Goal: Task Accomplishment & Management: Complete application form

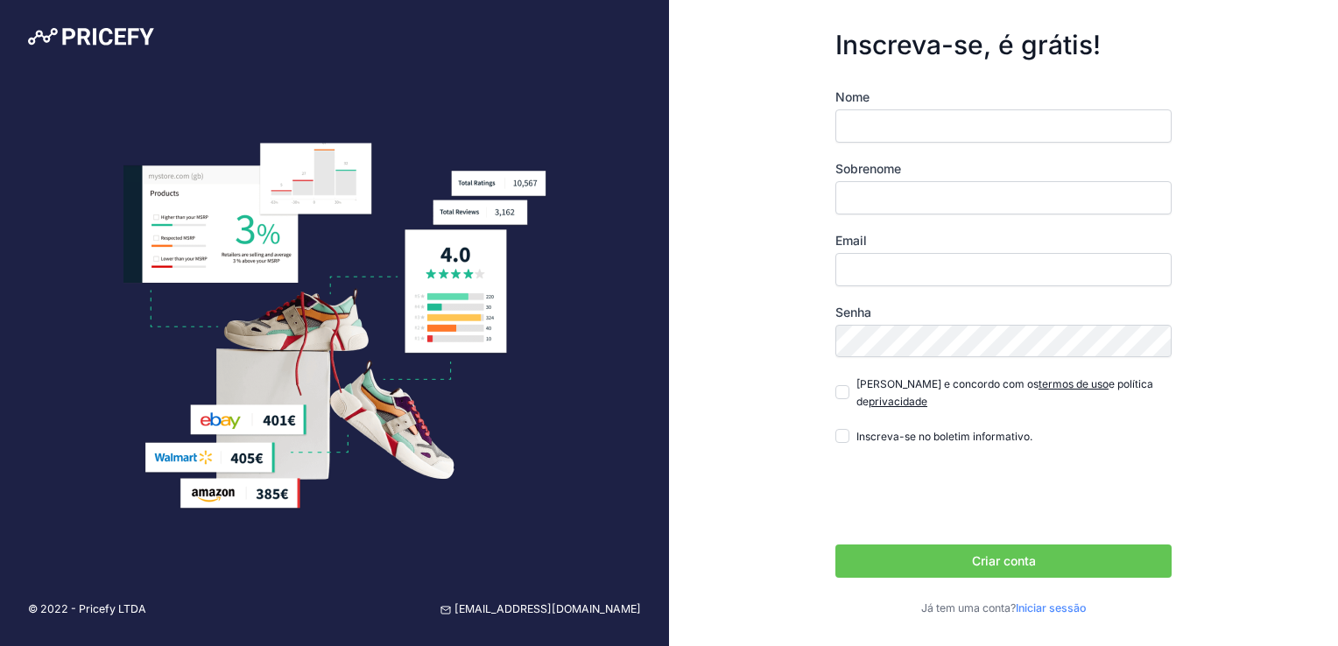
click at [1012, 143] on input "Nome" at bounding box center [1003, 125] width 336 height 33
type input "gabriel"
type input "[EMAIL_ADDRESS][DOMAIN_NAME]"
click at [974, 201] on input "Sobrenome" at bounding box center [1003, 197] width 336 height 33
click at [892, 201] on input "gabrielvasconcelos178" at bounding box center [1003, 197] width 336 height 33
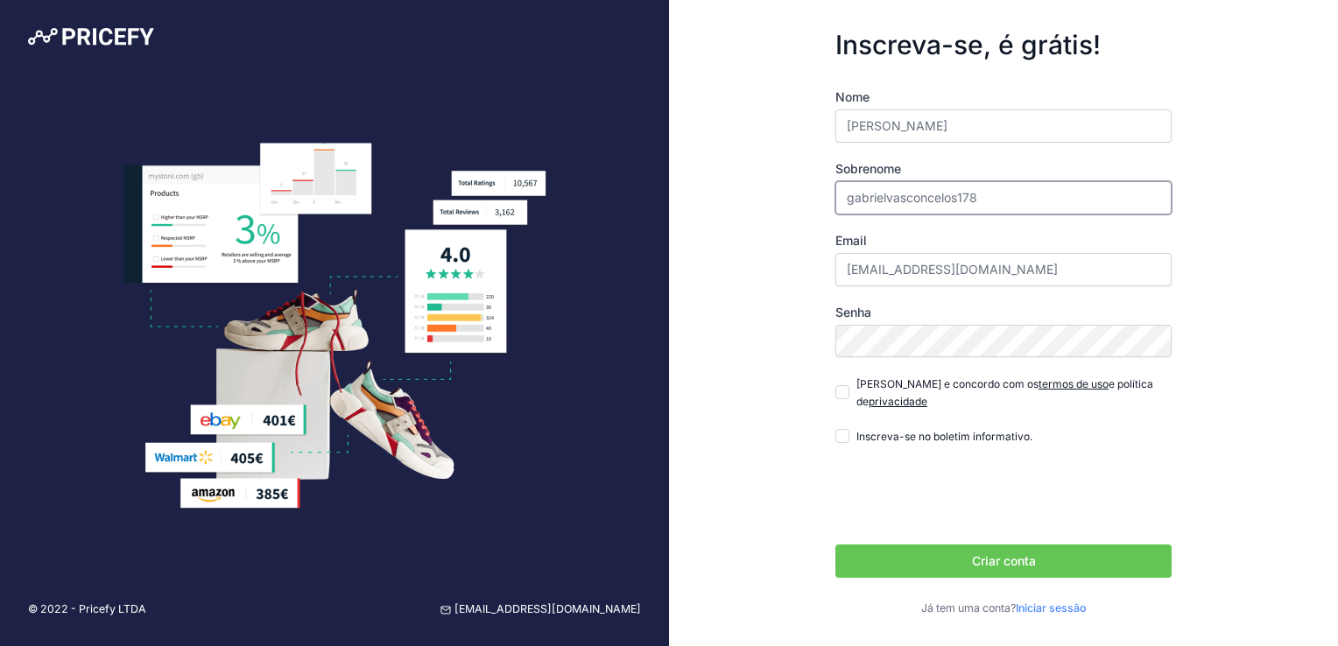
click at [882, 201] on input "gabrielvasconcelos178" at bounding box center [1003, 197] width 336 height 33
drag, startPoint x: 883, startPoint y: 201, endPoint x: 808, endPoint y: 198, distance: 75.4
click at [809, 198] on form "Inscreva-se, é grátis! Nome gabriel Sobrenome gabrielvasconcelos178 Email Gabri…" at bounding box center [1003, 323] width 392 height 644
type input "[PERSON_NAME]"
click at [872, 277] on input "[EMAIL_ADDRESS][DOMAIN_NAME]" at bounding box center [1003, 269] width 336 height 33
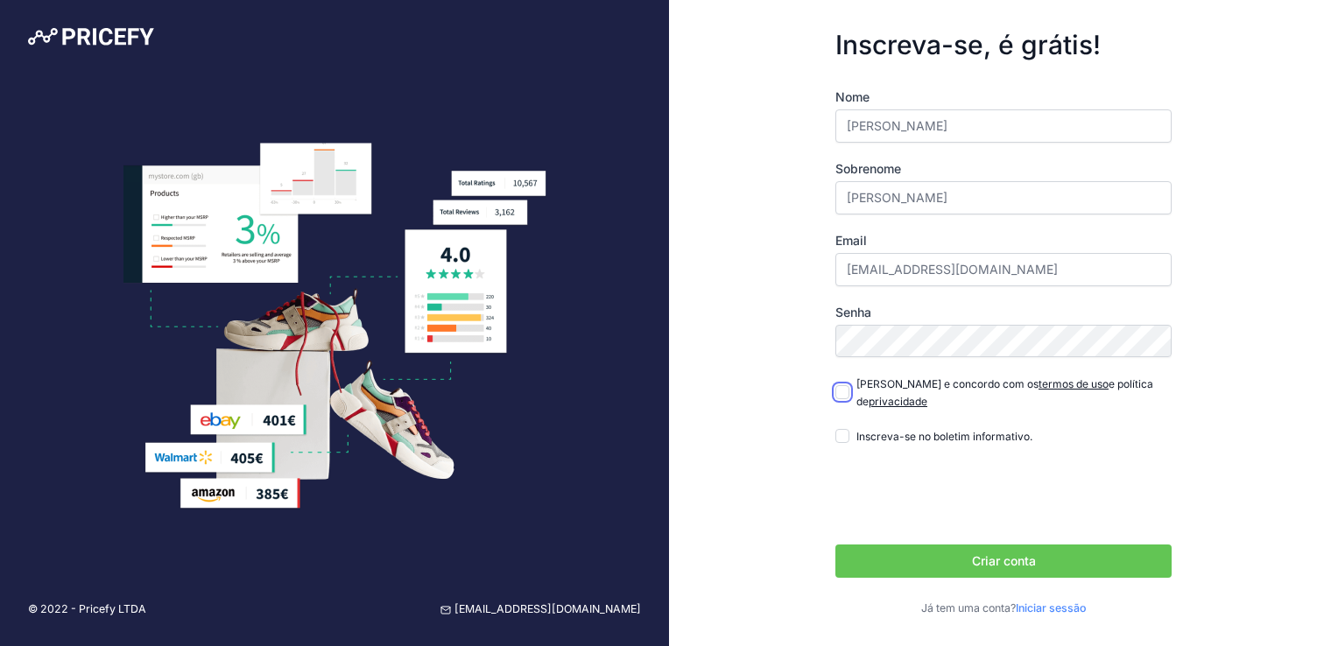
click at [843, 397] on input "Li e concordo com os termos de uso e política de privacidade" at bounding box center [842, 392] width 14 height 14
checkbox input "true"
click at [848, 429] on input "Inscreva-se no boletim informativo." at bounding box center [842, 436] width 14 height 14
checkbox input "false"
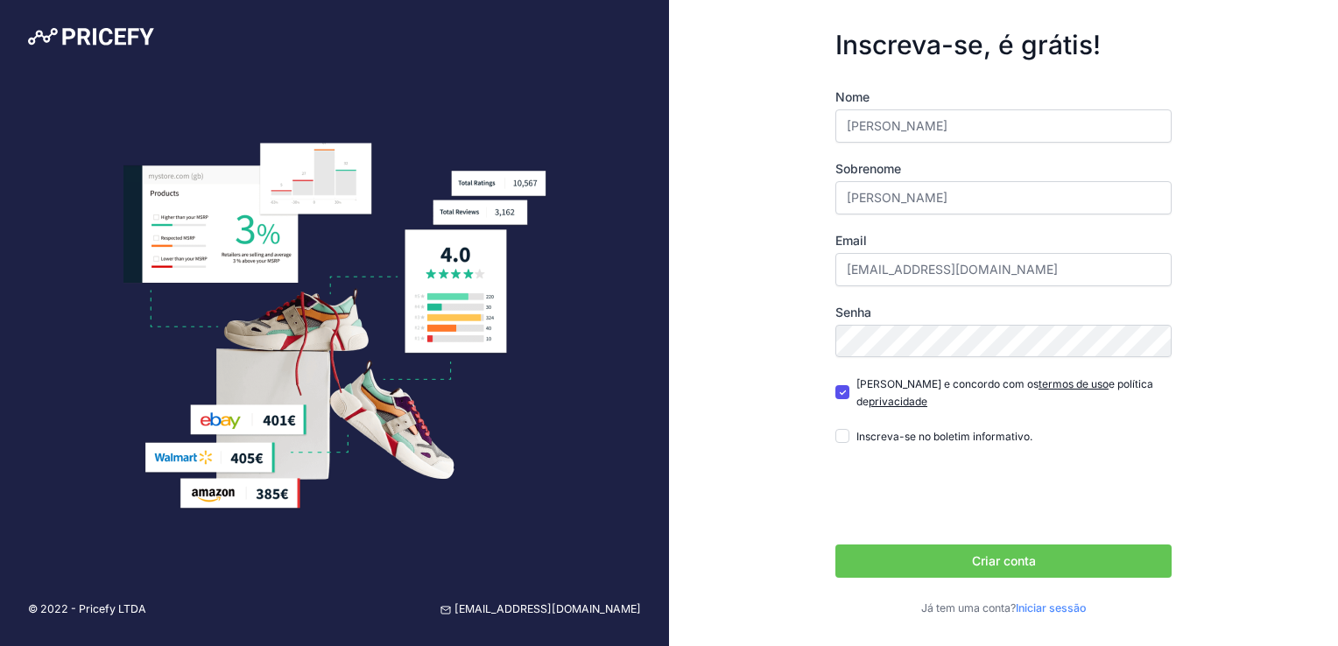
click at [977, 562] on button "Criar conta" at bounding box center [1003, 561] width 336 height 33
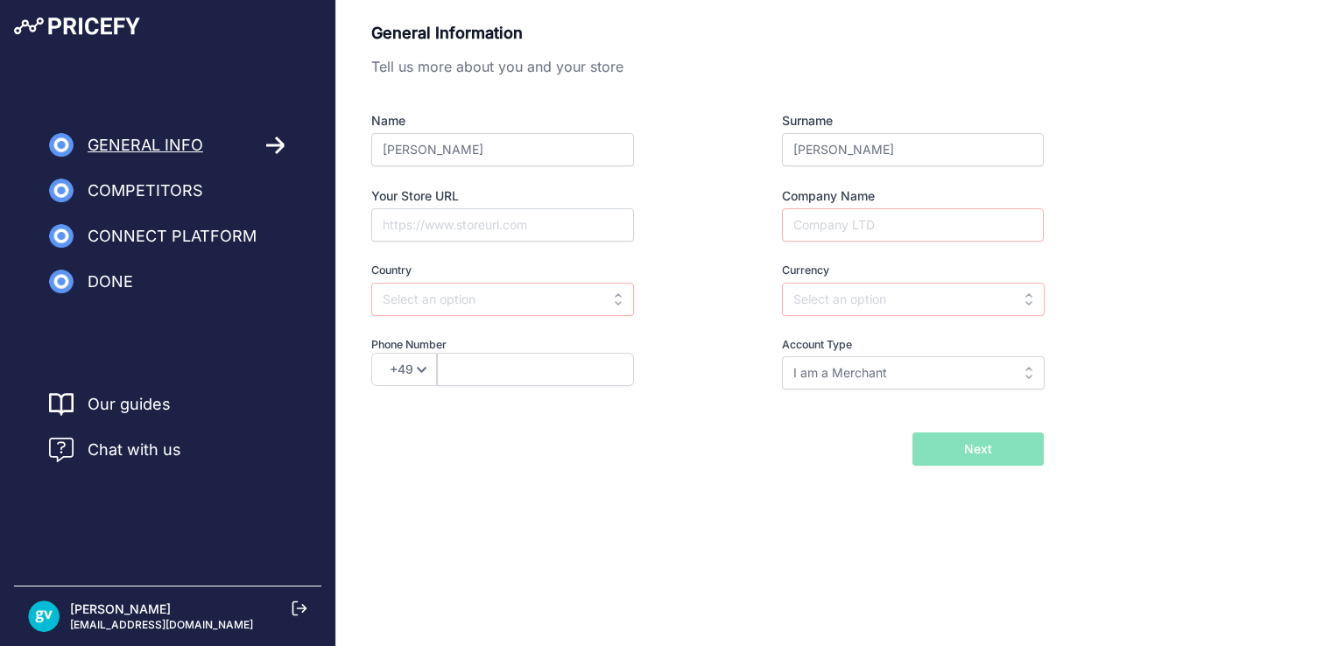
click at [81, 25] on img at bounding box center [77, 27] width 126 height 18
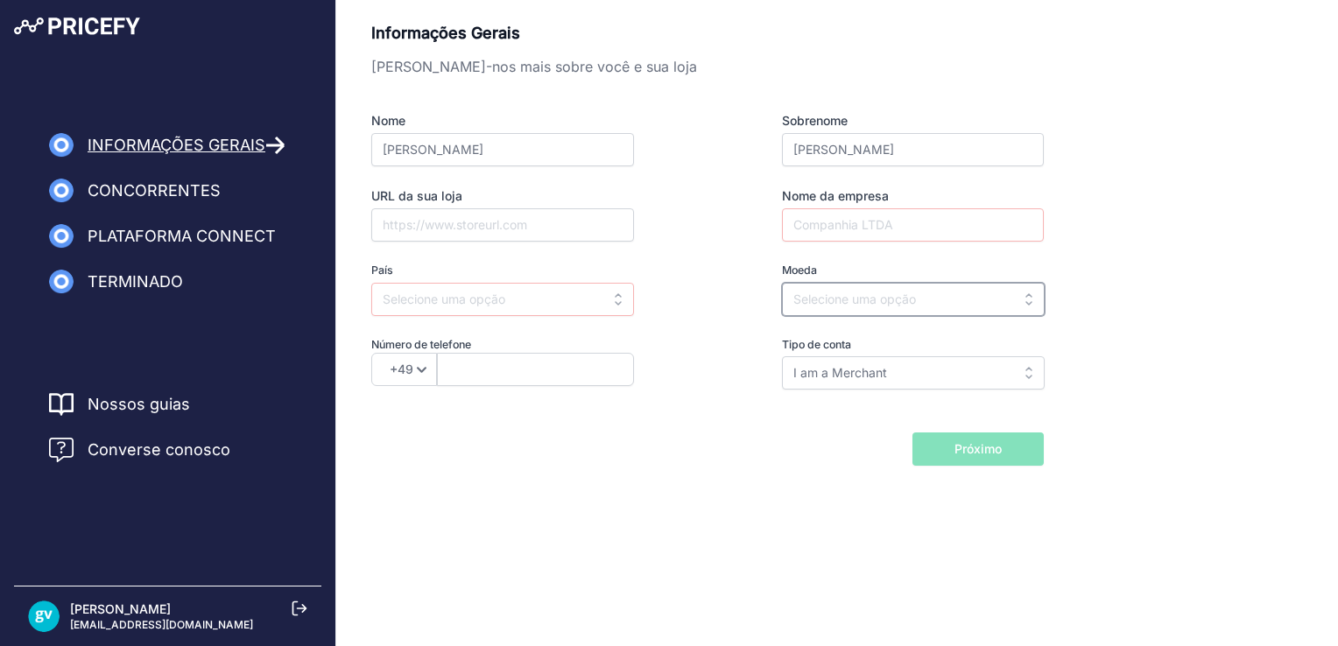
click at [953, 283] on input "text" at bounding box center [913, 299] width 263 height 33
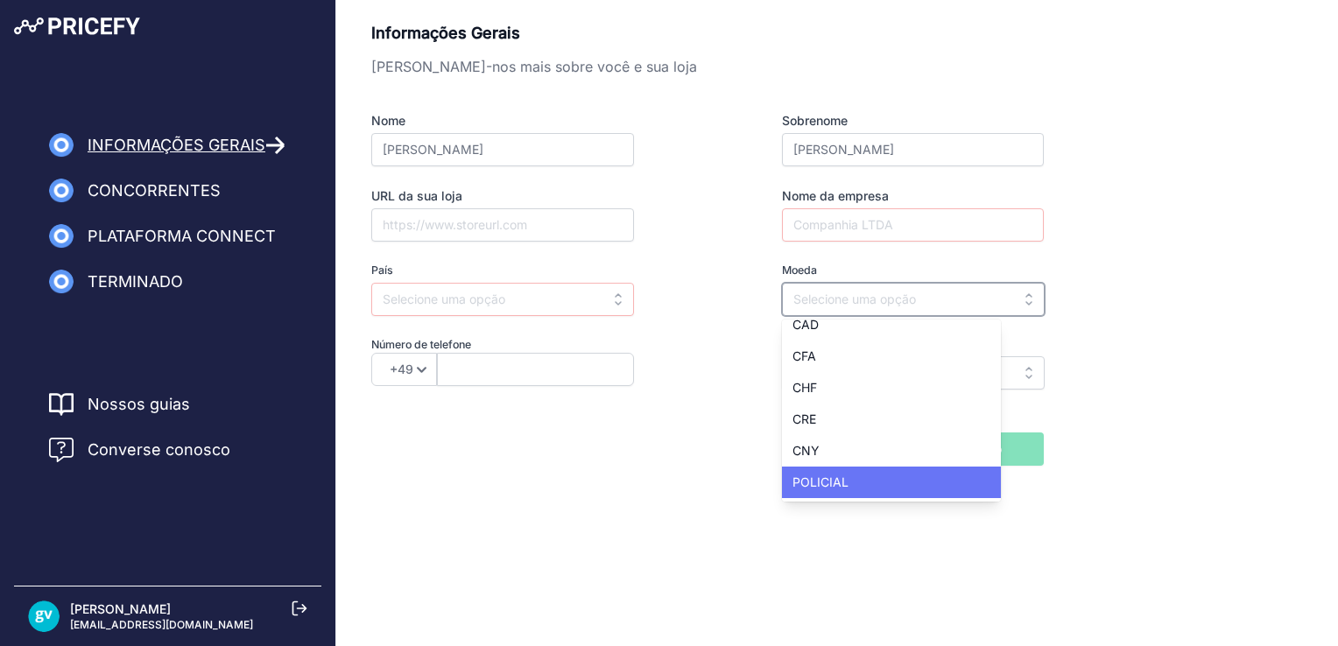
scroll to position [700, 0]
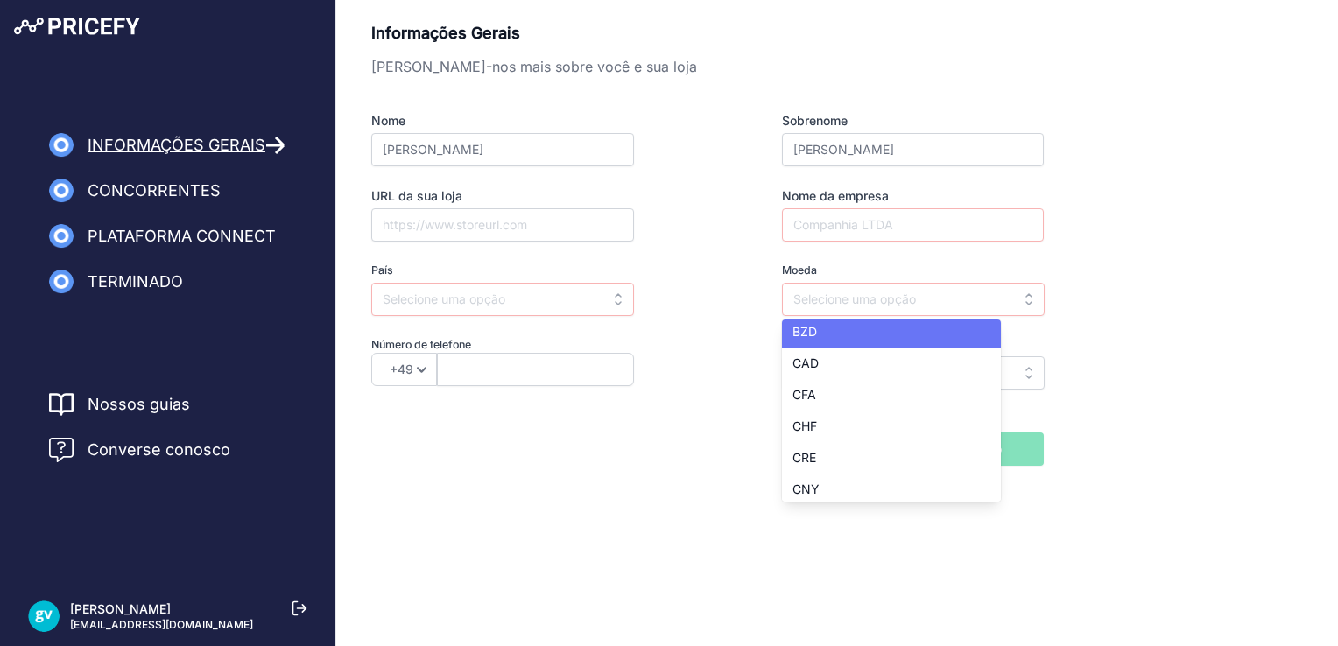
click at [849, 335] on div "BZD" at bounding box center [891, 332] width 219 height 32
type input "BZD"
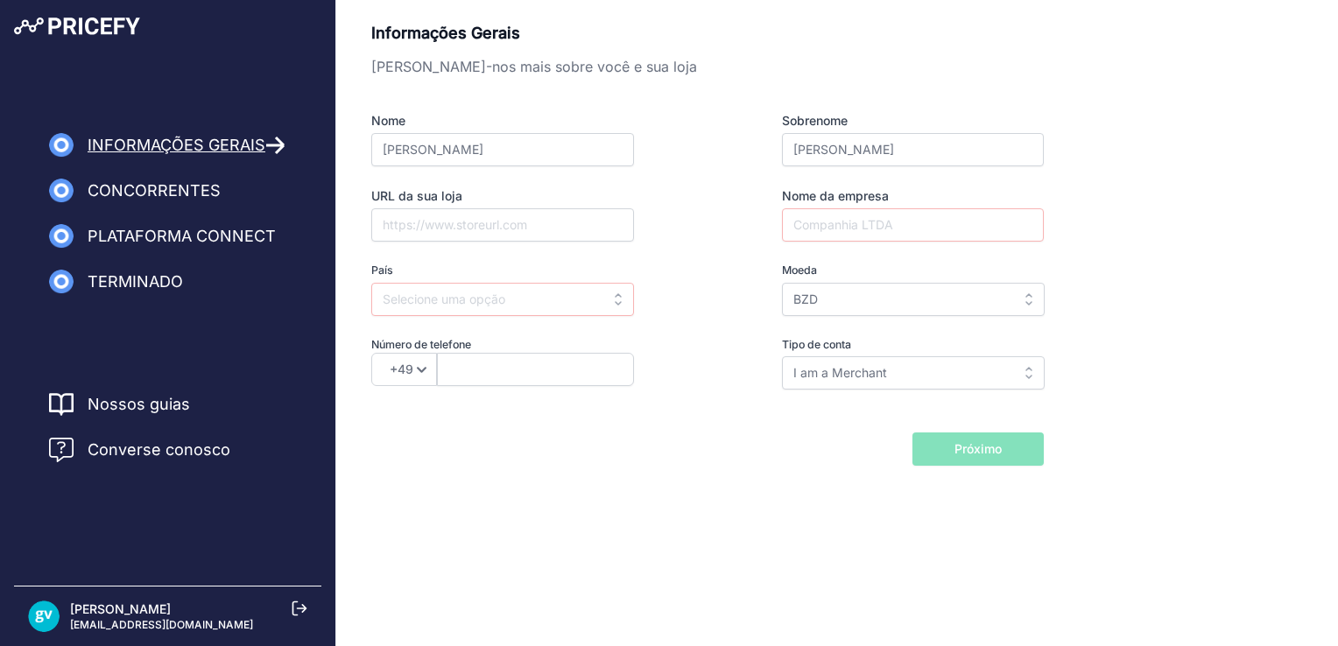
scroll to position [0, 0]
click at [883, 291] on input "BZD" at bounding box center [913, 299] width 263 height 33
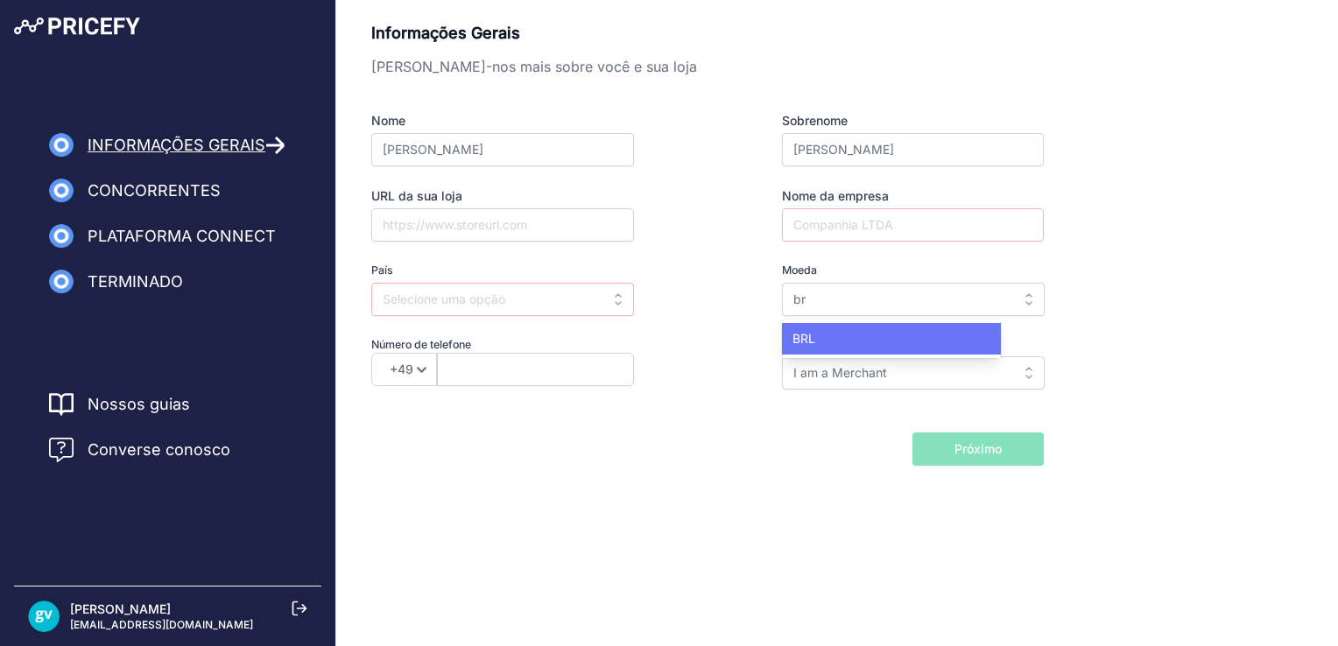
click at [900, 331] on div "BRL" at bounding box center [891, 339] width 219 height 32
type input "BRL"
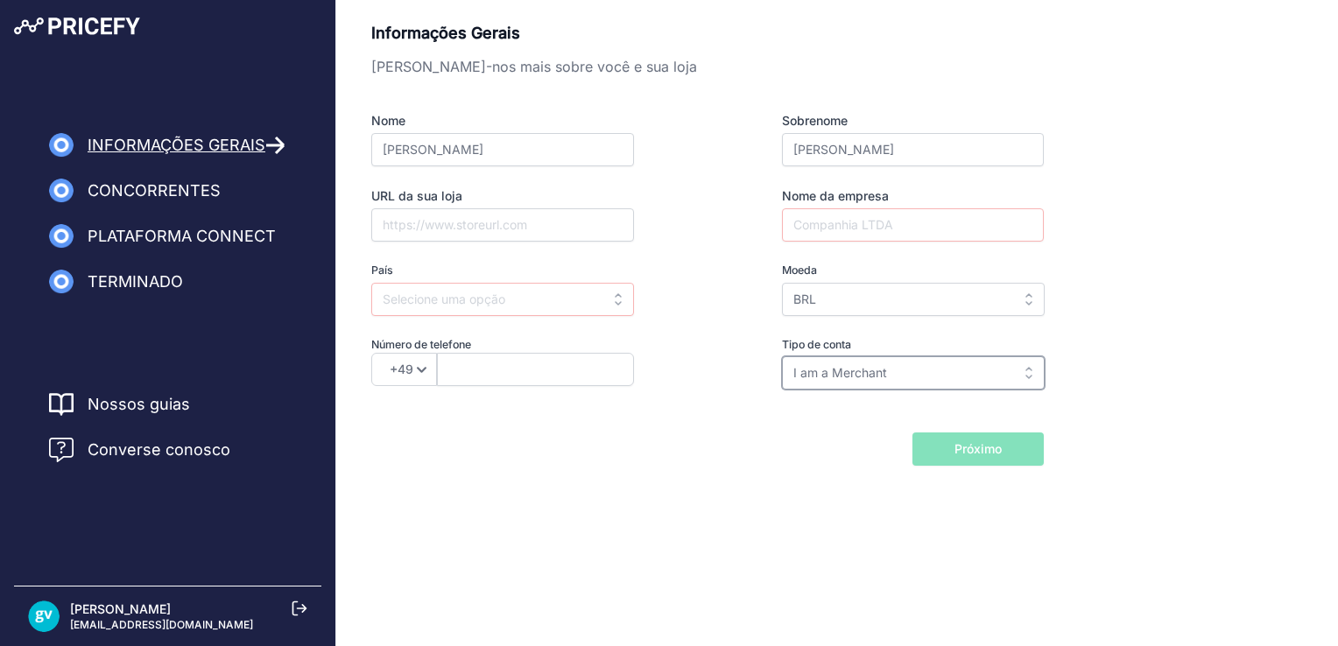
click at [954, 371] on input "I am a Merchant" at bounding box center [913, 372] width 263 height 33
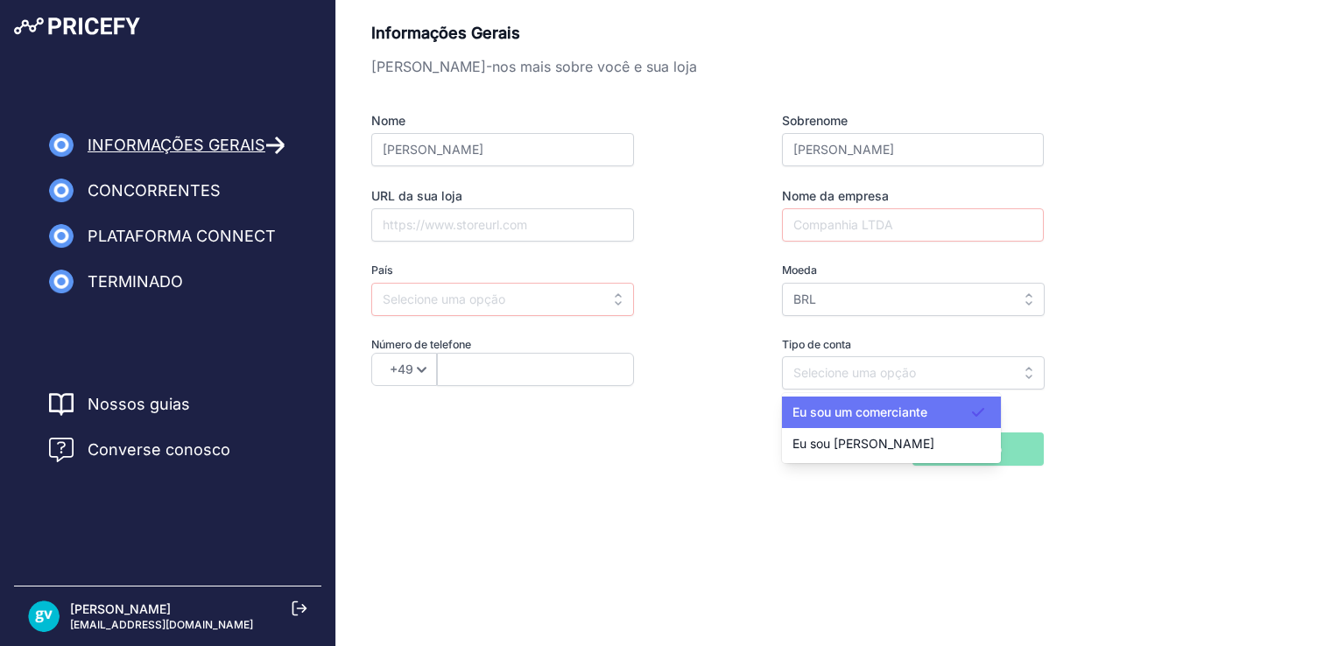
click at [927, 417] on span "Eu sou um comerciante" at bounding box center [859, 412] width 135 height 15
type input "I am a Merchant"
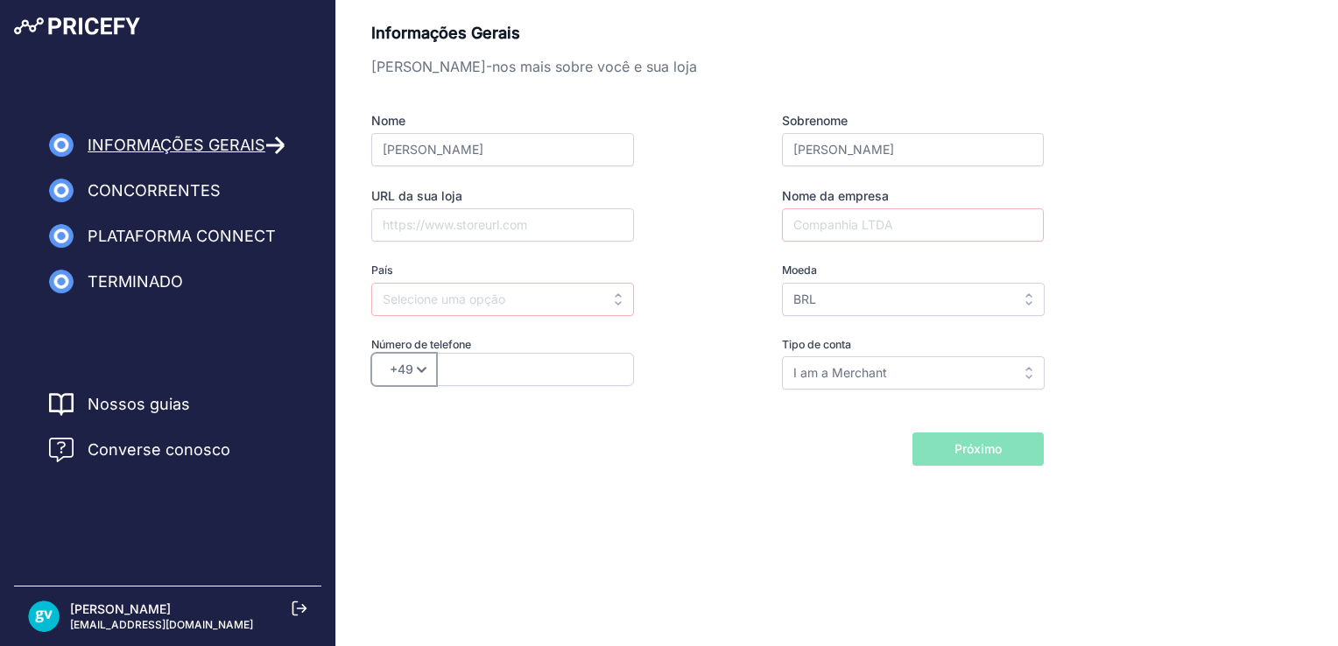
click at [395, 376] on select "+49 +43 +32 +1 +86 +34 +358 +33 +30 +39 +81 +352 +31 +48 +351 +420 +44 +46 +41 …" at bounding box center [404, 369] width 66 height 33
click at [386, 369] on select "+49 +43 +32 +1 +86 +34 +358 +33 +30 +39 +81 +352 +31 +48 +351 +420 +44 +46 +41 …" at bounding box center [404, 369] width 66 height 33
click at [388, 369] on select "+49 +43 +32 +1 +86 +34 +358 +33 +30 +39 +81 +352 +31 +48 +351 +420 +44 +46 +41 …" at bounding box center [404, 369] width 66 height 33
click at [399, 376] on select "+49 +43 +32 +1 +86 +34 +358 +33 +30 +39 +81 +352 +31 +48 +351 +420 +44 +46 +41 …" at bounding box center [404, 369] width 66 height 33
click at [414, 369] on select "+49 +43 +32 +1 +86 +34 +358 +33 +30 +39 +81 +352 +31 +48 +351 +420 +44 +46 +41 …" at bounding box center [404, 369] width 66 height 33
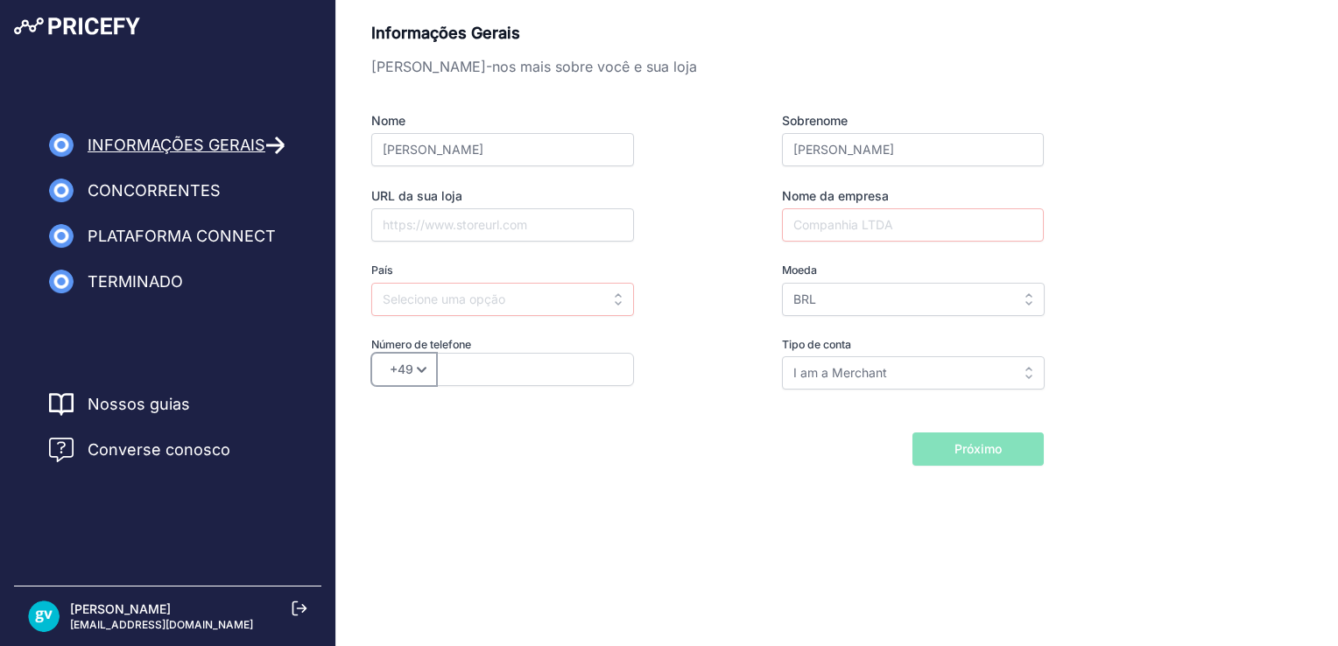
select select "55"
click at [371, 353] on select "+49 +43 +32 +1 +86 +34 +358 +33 +30 +39 +81 +352 +31 +48 +351 +420 +44 +46 +41 …" at bounding box center [404, 369] width 66 height 33
click at [460, 359] on input "text" at bounding box center [535, 369] width 197 height 33
type input "85989123803"
click at [466, 284] on input "text" at bounding box center [502, 299] width 263 height 33
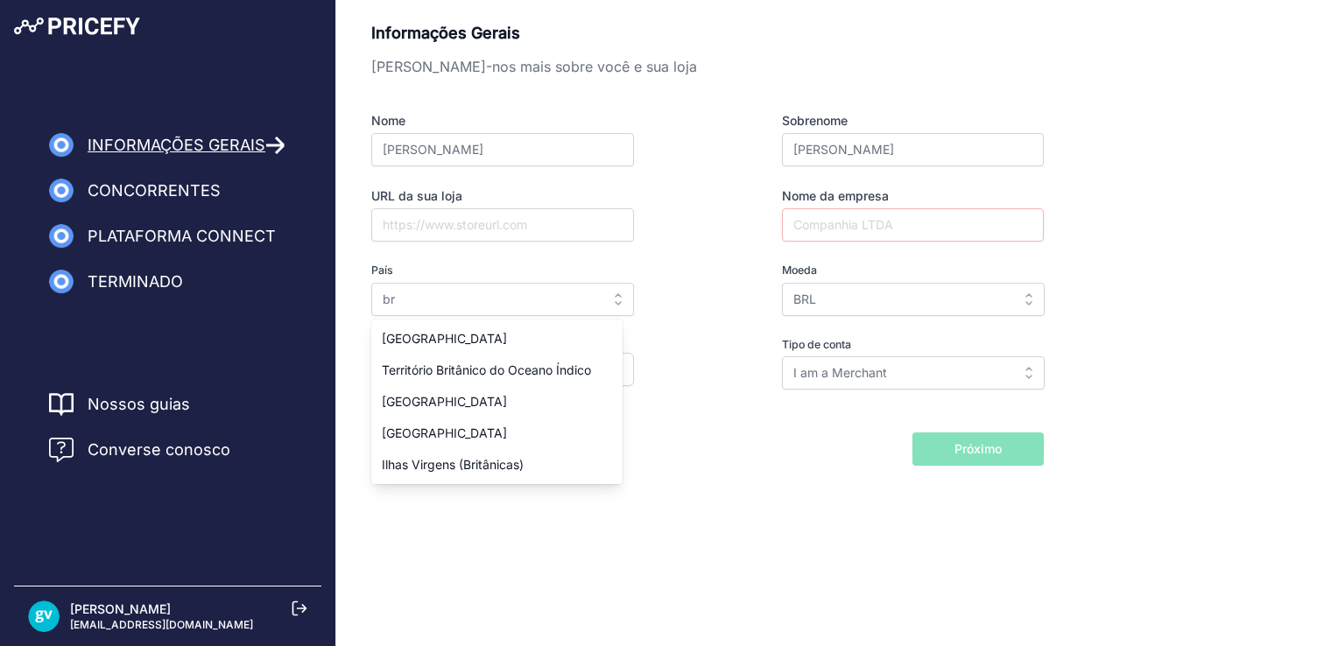
click at [447, 336] on div "Brasil" at bounding box center [496, 339] width 251 height 32
type input "[GEOGRAPHIC_DATA]"
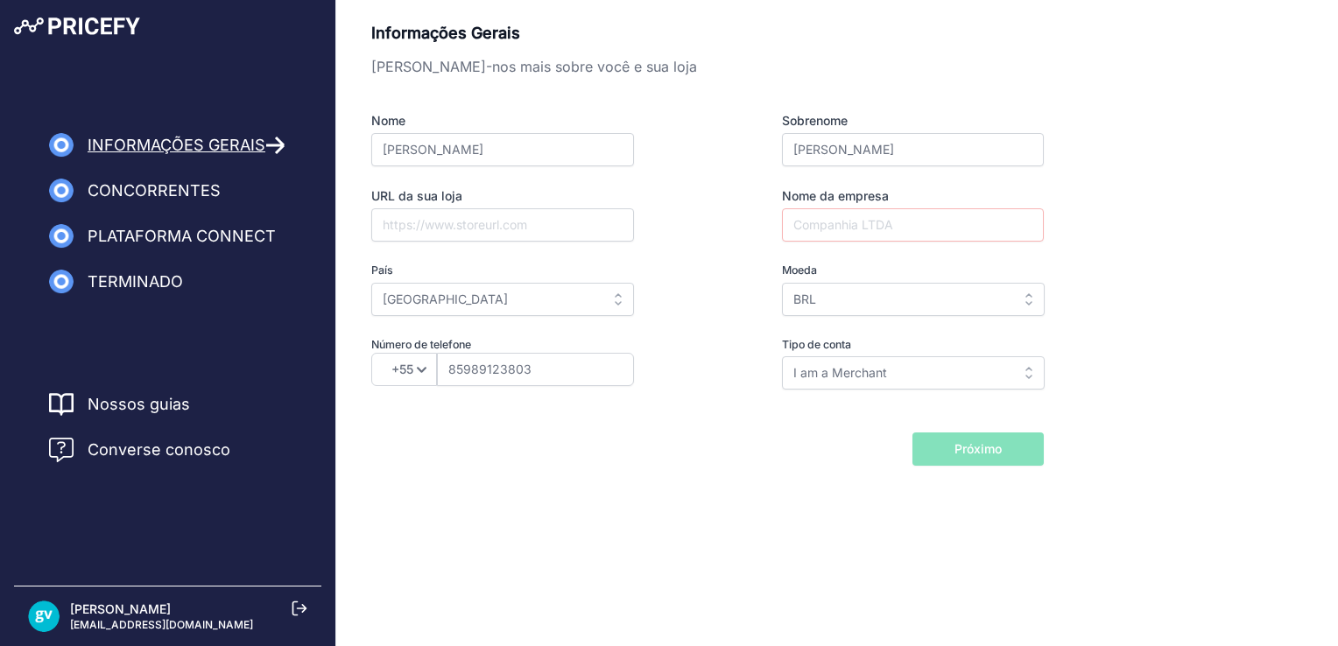
click at [692, 454] on div "Back I will import my catalog later Próximo" at bounding box center [707, 449] width 672 height 33
click at [866, 233] on input "Nome da empresa" at bounding box center [913, 224] width 262 height 33
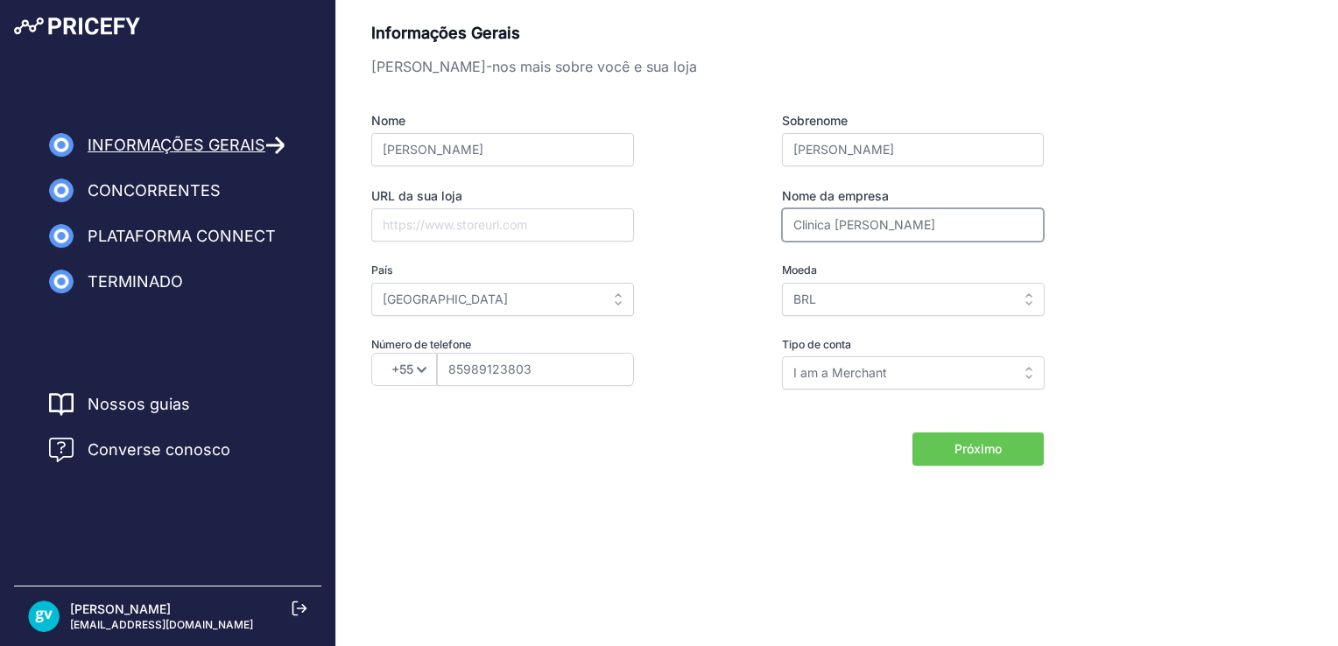
type input "Clinica Dr. gabriel"
click at [999, 457] on button "Próximo" at bounding box center [977, 449] width 131 height 33
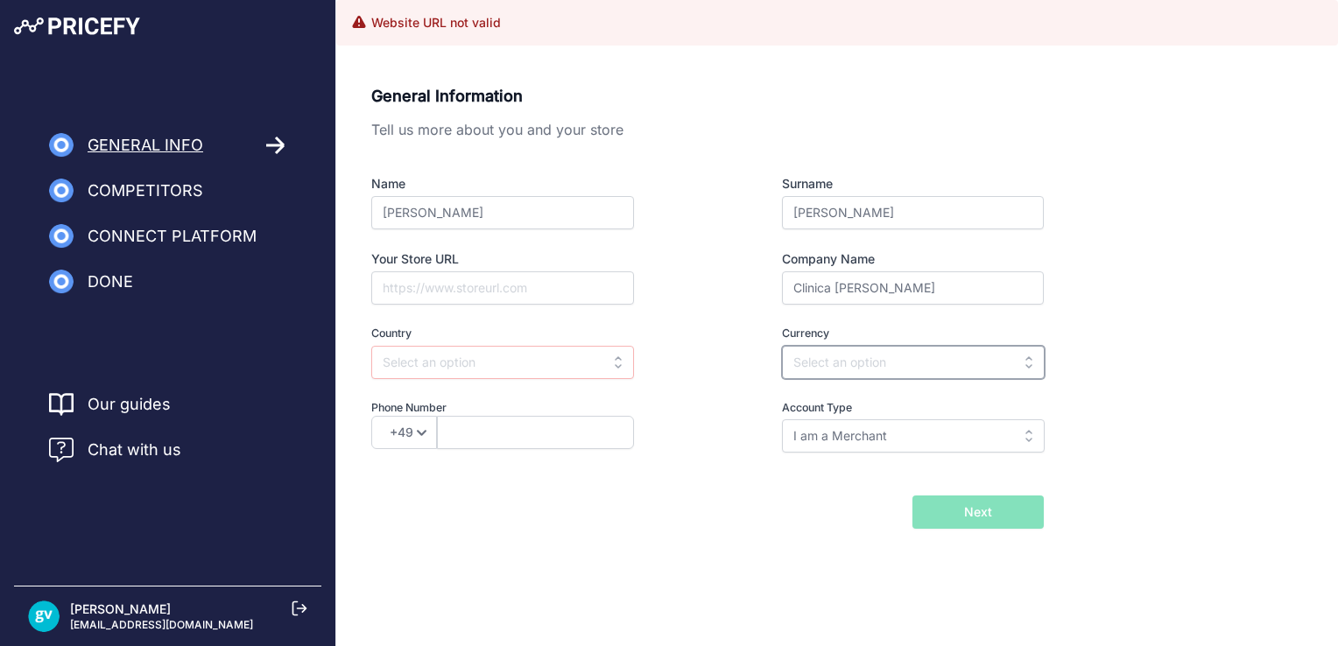
click at [820, 363] on input "text" at bounding box center [913, 362] width 263 height 33
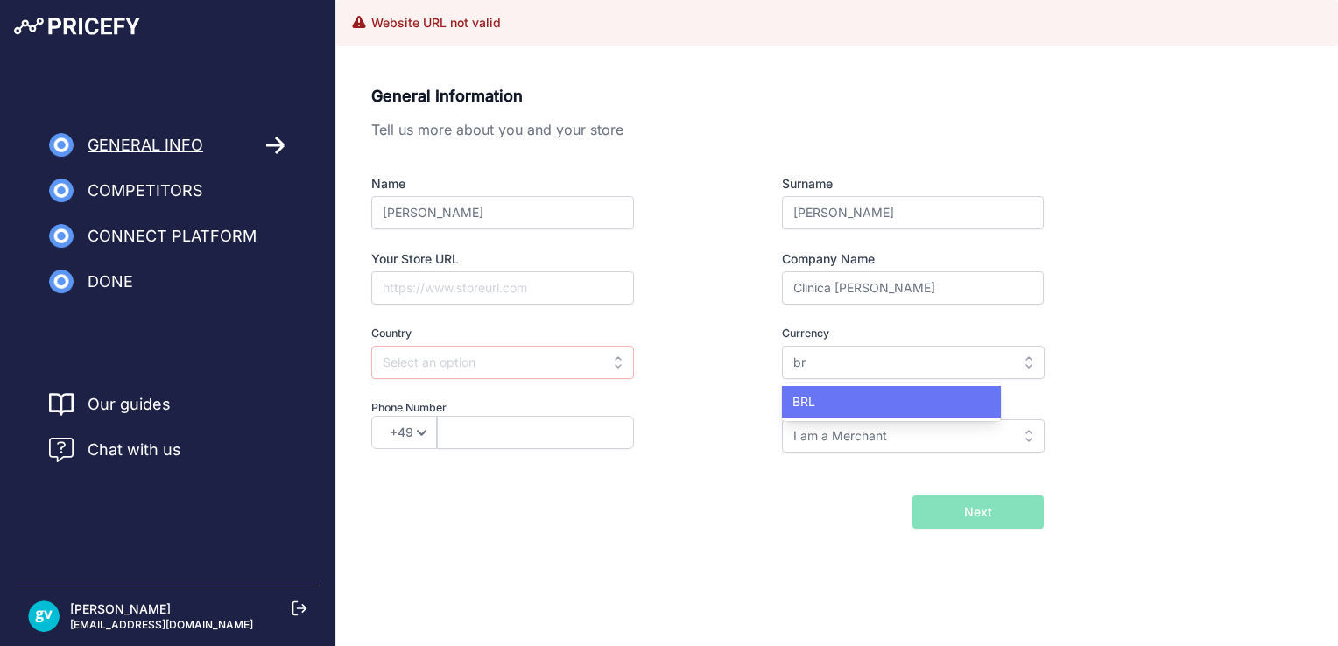
click at [888, 391] on div "BRL" at bounding box center [891, 402] width 219 height 32
type input "BRL"
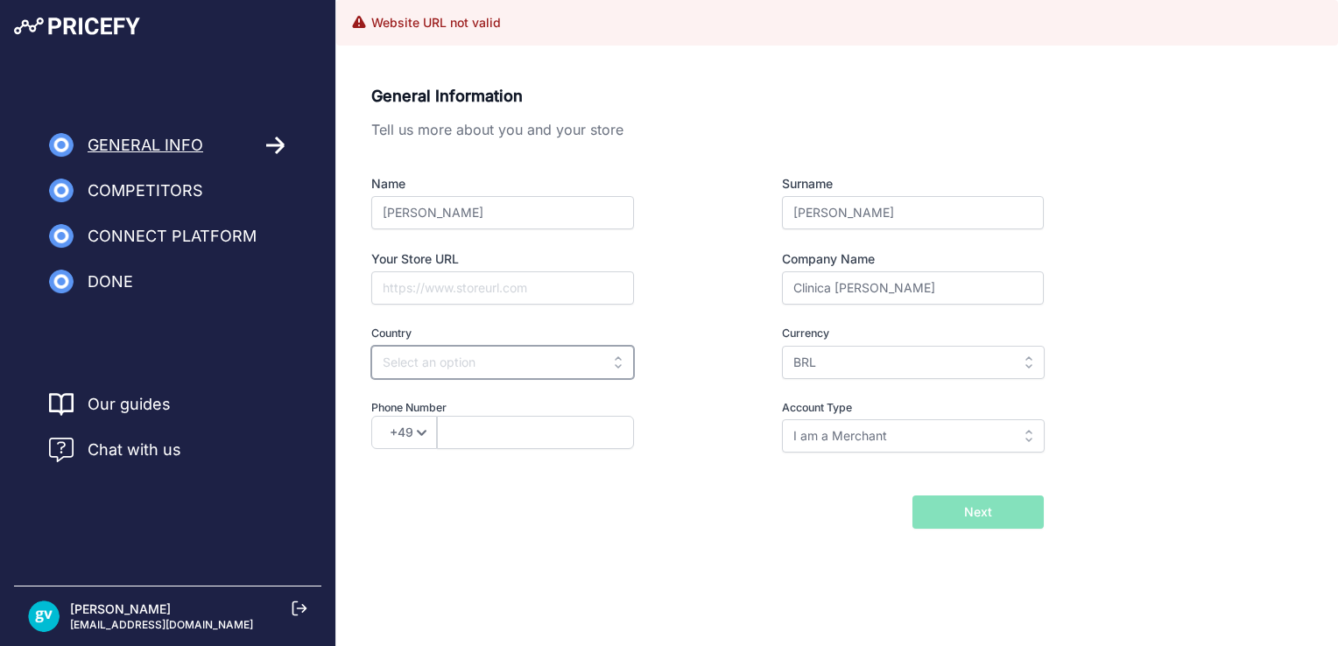
click at [487, 369] on input "text" at bounding box center [502, 362] width 263 height 33
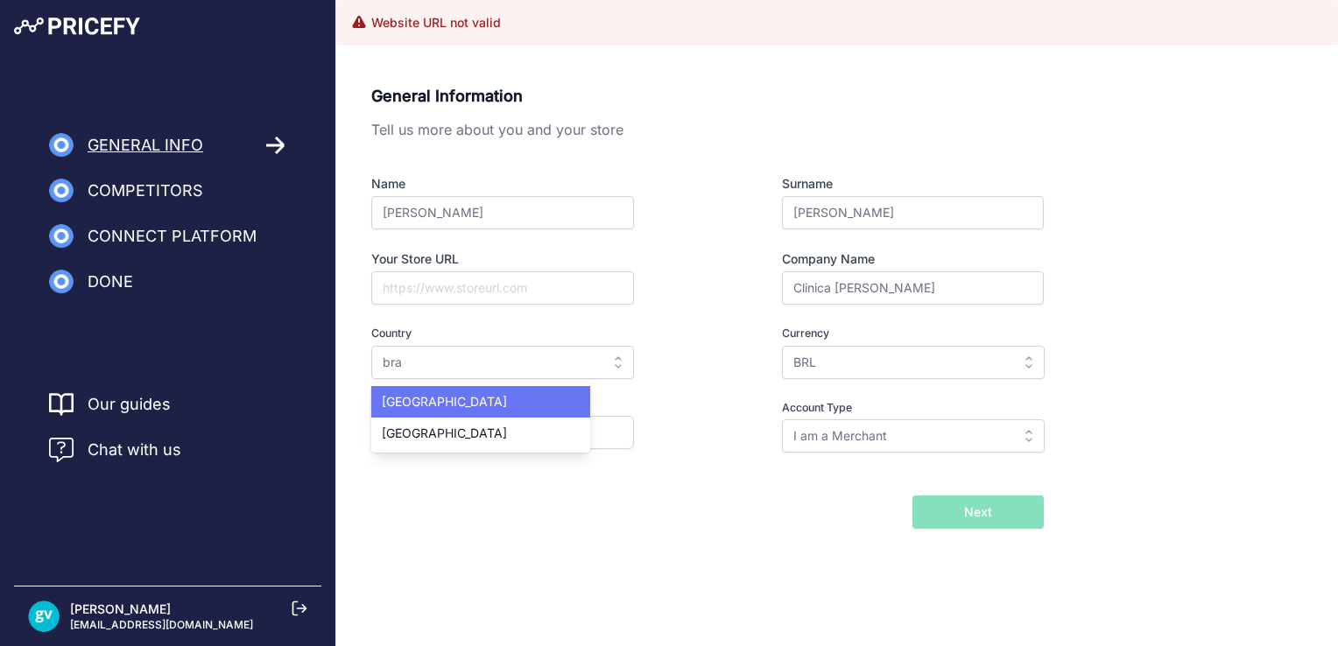
click at [480, 401] on div "[GEOGRAPHIC_DATA]" at bounding box center [480, 402] width 219 height 32
type input "[GEOGRAPHIC_DATA]"
select select "55"
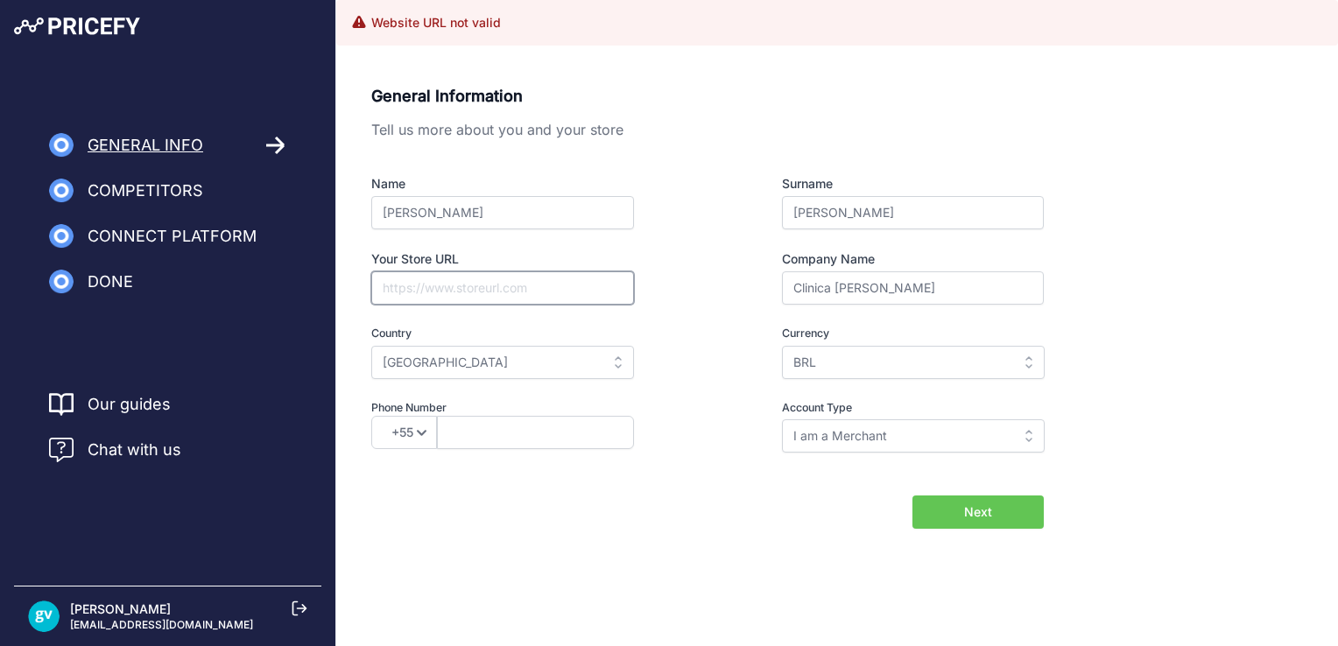
click at [542, 296] on input "Your Store URL" at bounding box center [502, 287] width 263 height 33
paste input "https://www.instagram.com/clinicadrgabrielvasconcelos?igsh=NG1meGxhdDBkcGN6&utm…"
type input "https://www.instagram.com/clinicadrgabrielvasconcelos?igsh=NG1meGxhdDBkcGN6&utm…"
click at [994, 520] on button "Next" at bounding box center [977, 512] width 131 height 33
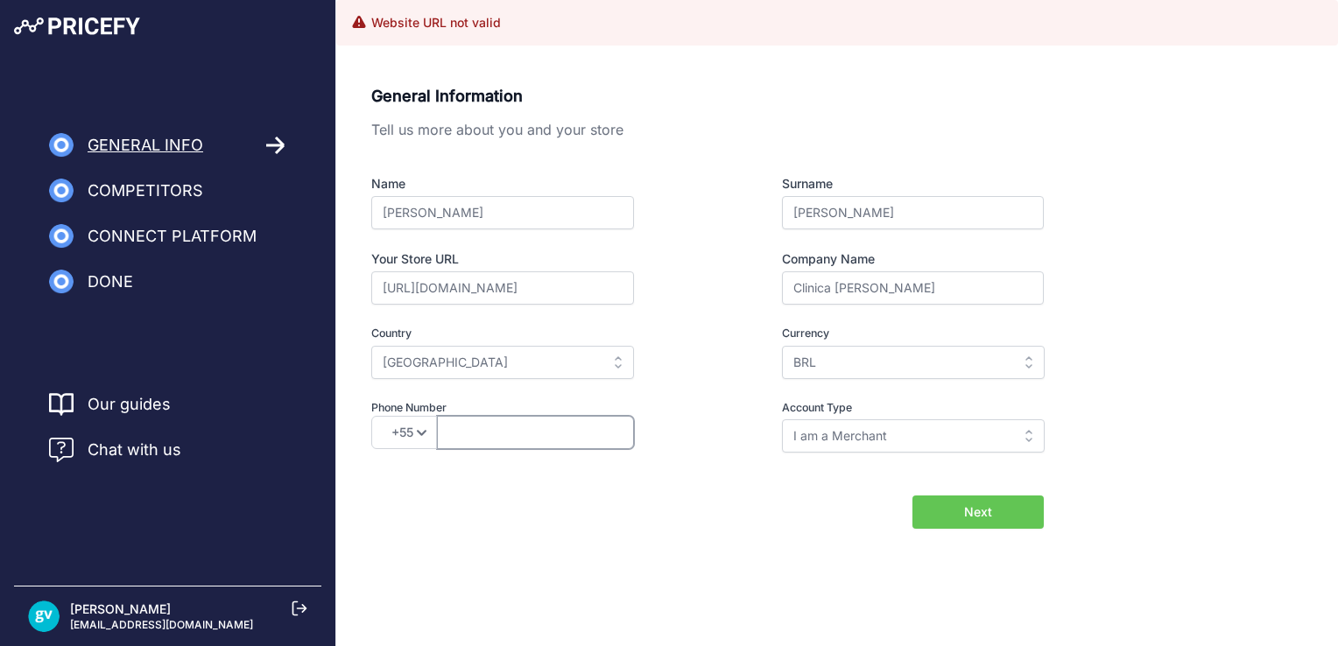
scroll to position [0, 0]
click at [510, 435] on input "text" at bounding box center [535, 432] width 197 height 33
type input "989123803"
click at [912, 496] on button "Next" at bounding box center [977, 512] width 131 height 33
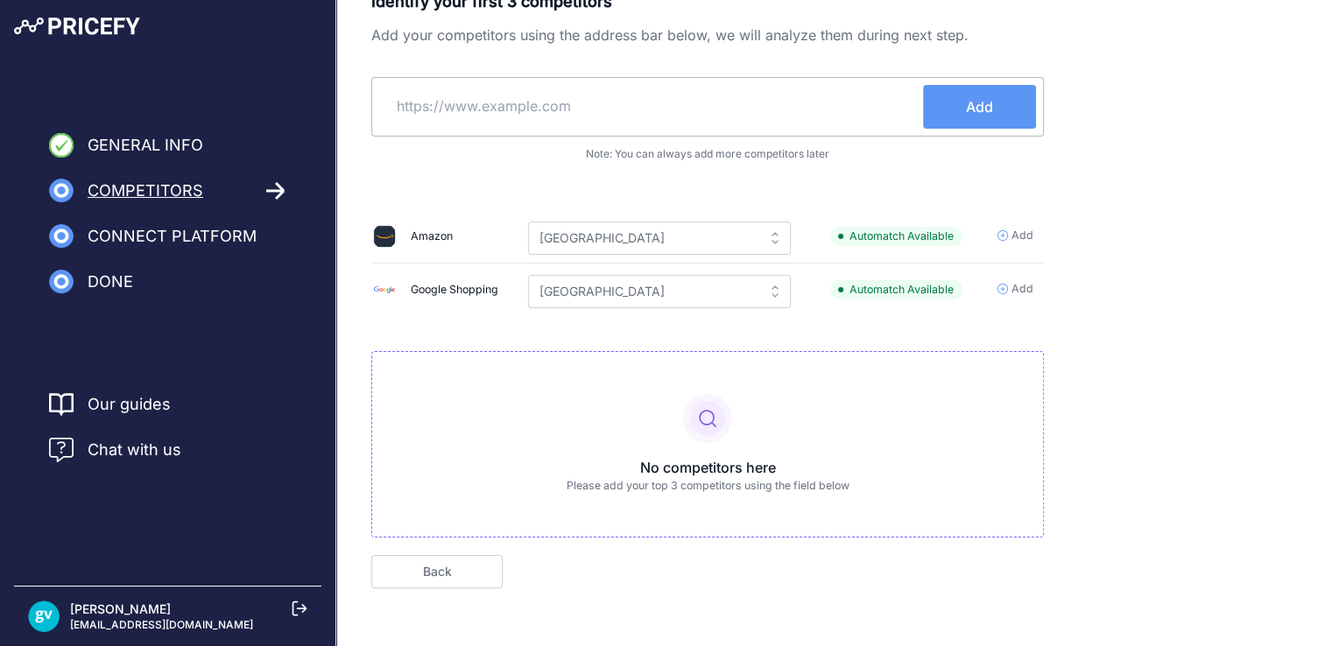
scroll to position [48, 0]
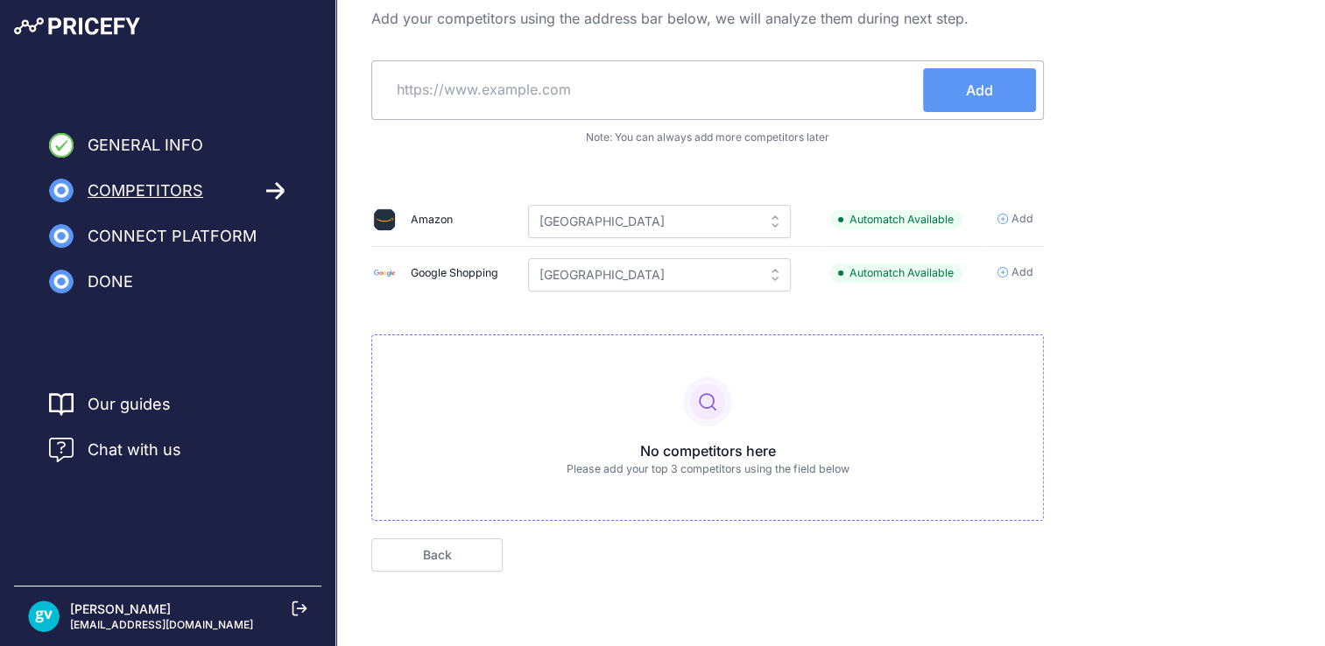
click at [723, 96] on input "text" at bounding box center [651, 89] width 544 height 42
